Goal: Task Accomplishment & Management: Use online tool/utility

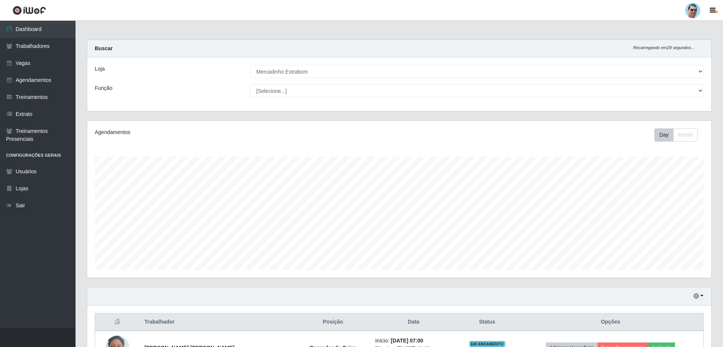
select select "175"
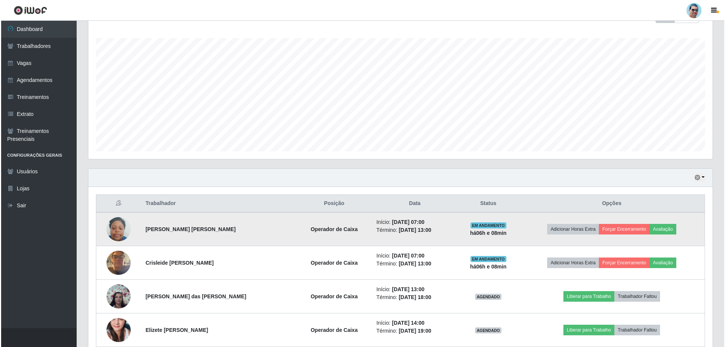
scroll to position [151, 0]
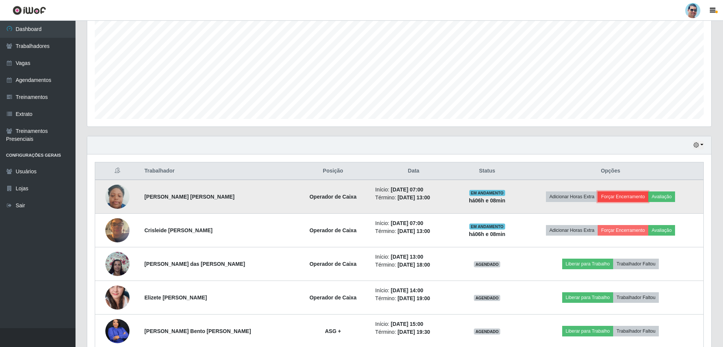
click at [614, 195] on button "Forçar Encerramento" at bounding box center [623, 196] width 51 height 11
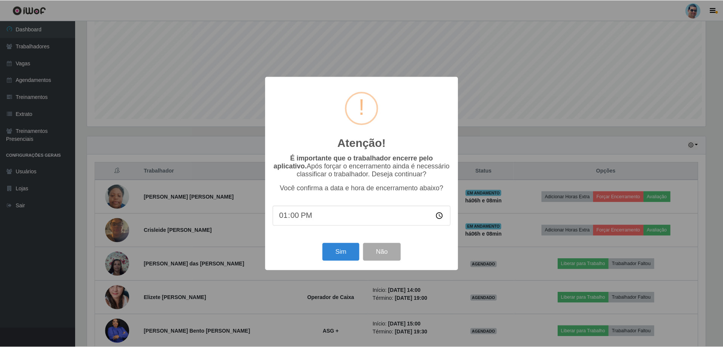
scroll to position [157, 620]
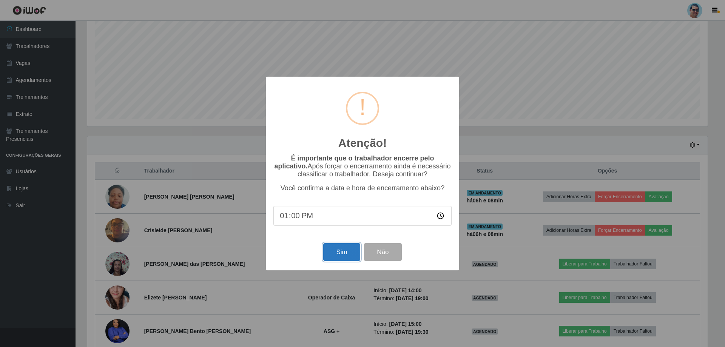
click at [334, 254] on button "Sim" at bounding box center [341, 252] width 37 height 18
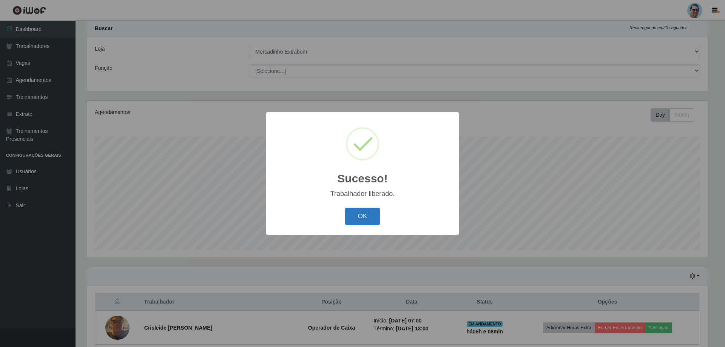
click at [372, 216] on button "OK" at bounding box center [362, 217] width 35 height 18
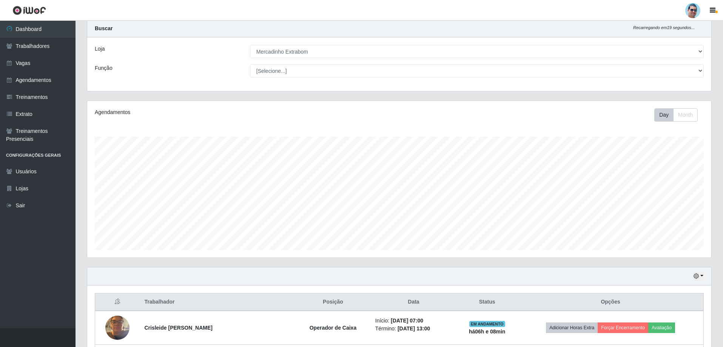
scroll to position [157, 624]
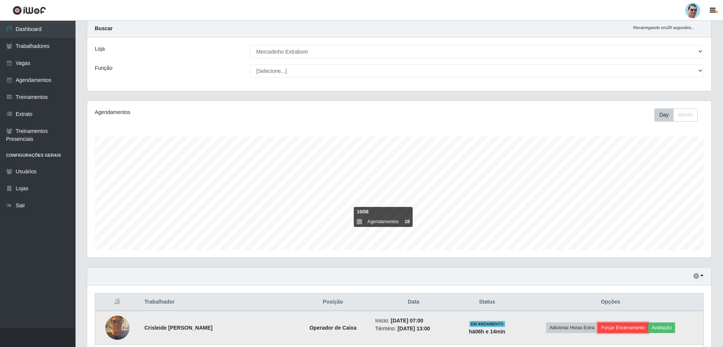
click at [619, 328] on button "Forçar Encerramento" at bounding box center [623, 327] width 51 height 11
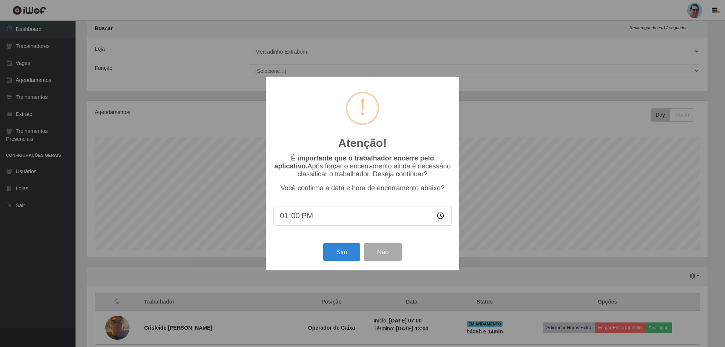
click at [295, 215] on input "13:00" at bounding box center [362, 216] width 178 height 20
type input "13:02"
click at [336, 259] on button "Sim" at bounding box center [341, 252] width 37 height 18
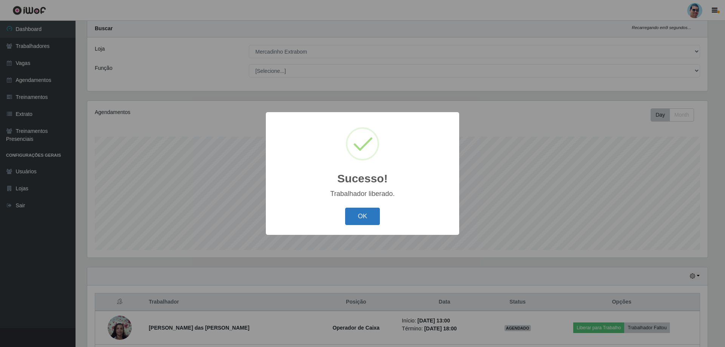
click at [347, 219] on button "OK" at bounding box center [362, 217] width 35 height 18
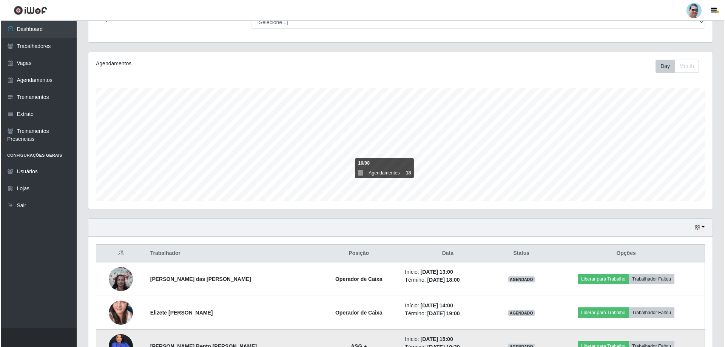
scroll to position [96, 0]
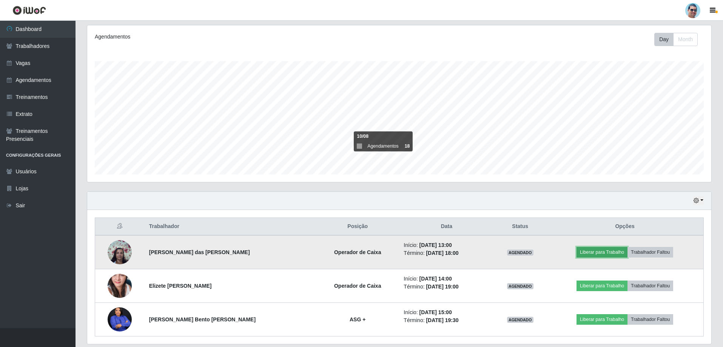
click at [582, 256] on button "Liberar para Trabalho" at bounding box center [602, 252] width 51 height 11
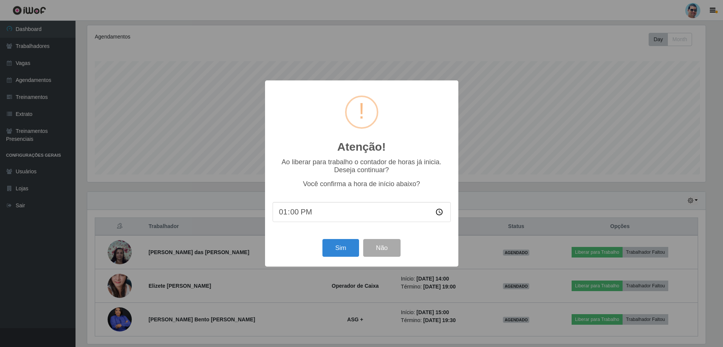
scroll to position [157, 620]
click at [349, 253] on button "Sim" at bounding box center [341, 248] width 37 height 18
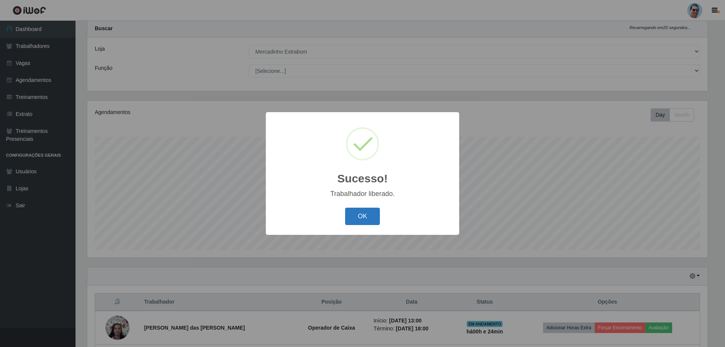
click at [358, 221] on button "OK" at bounding box center [362, 217] width 35 height 18
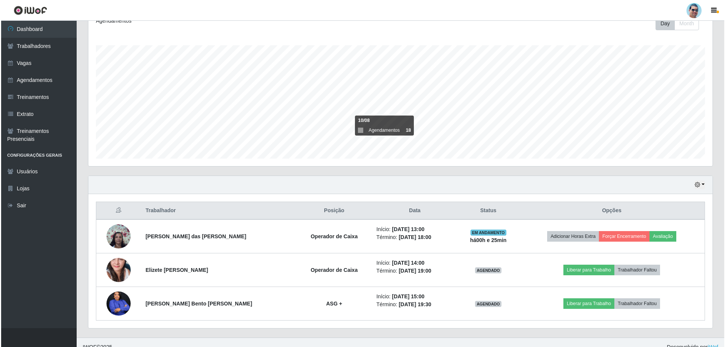
scroll to position [121, 0]
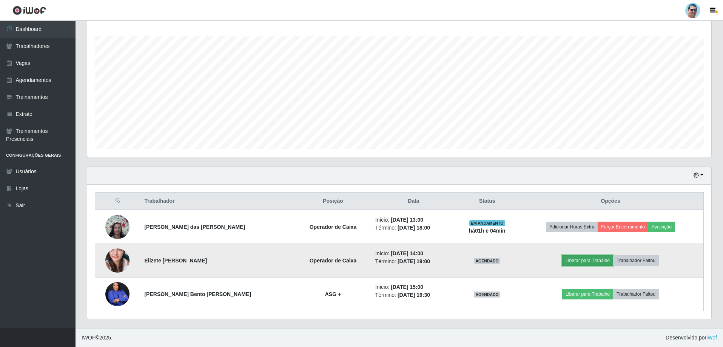
click at [600, 263] on button "Liberar para Trabalho" at bounding box center [587, 260] width 51 height 11
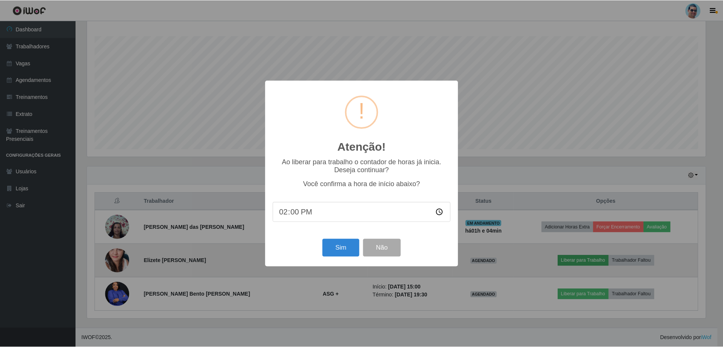
scroll to position [157, 620]
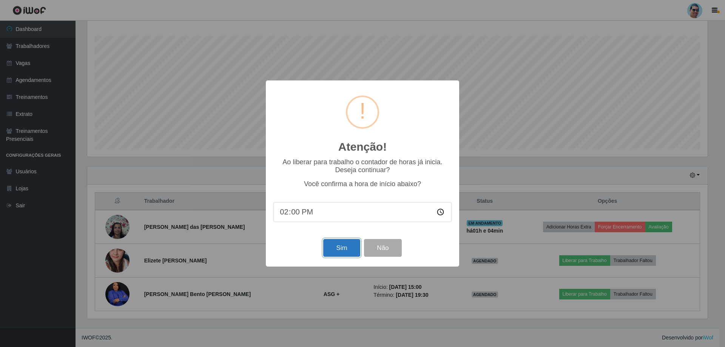
click at [341, 248] on button "Sim" at bounding box center [341, 248] width 37 height 18
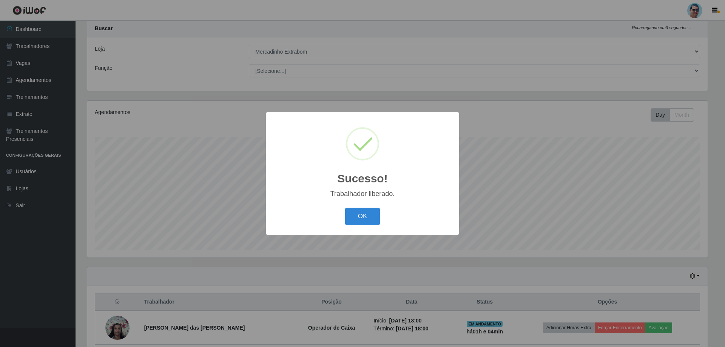
click at [345, 208] on button "OK" at bounding box center [362, 217] width 35 height 18
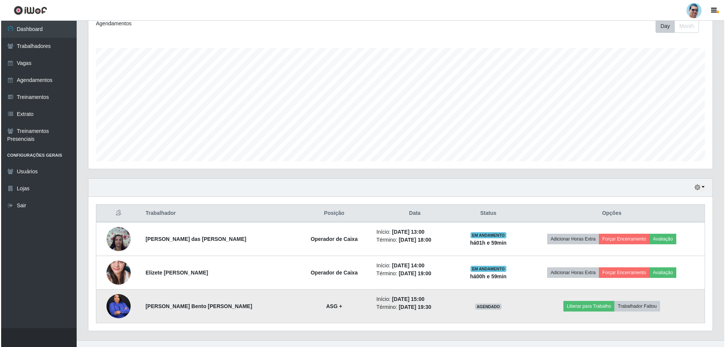
scroll to position [121, 0]
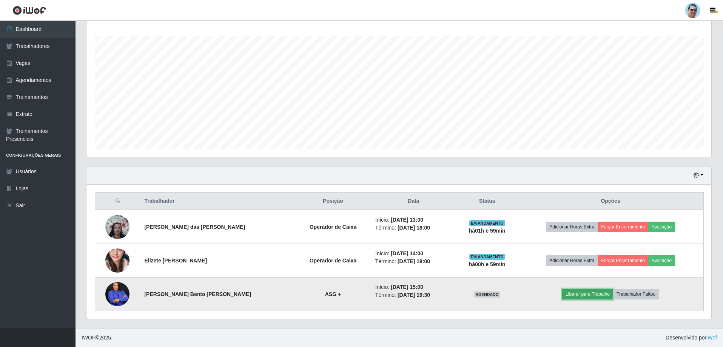
click at [580, 294] on button "Liberar para Trabalho" at bounding box center [587, 294] width 51 height 11
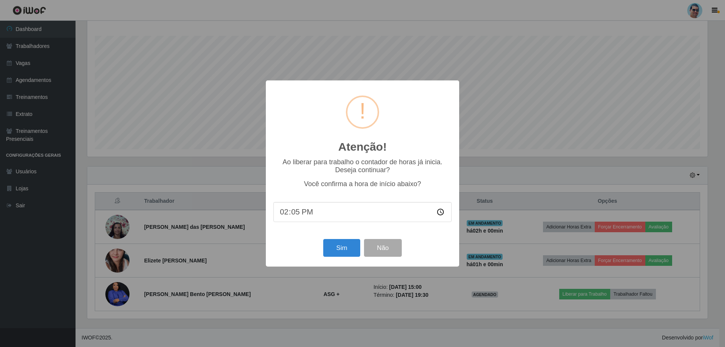
type input "14:59"
click at [341, 256] on button "Sim" at bounding box center [341, 248] width 37 height 18
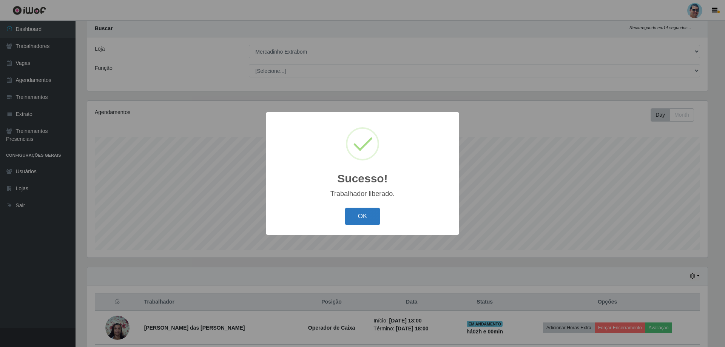
click at [356, 215] on button "OK" at bounding box center [362, 217] width 35 height 18
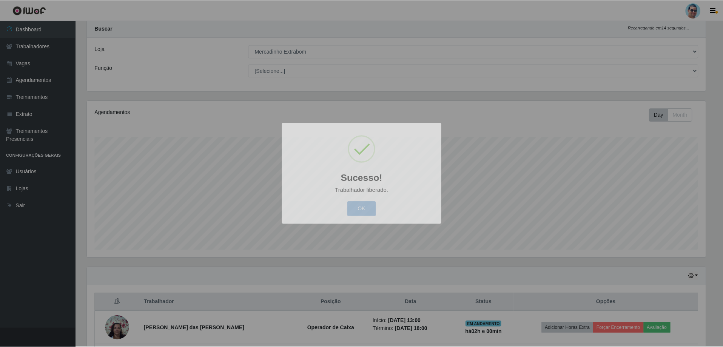
scroll to position [157, 624]
